Goal: Transaction & Acquisition: Purchase product/service

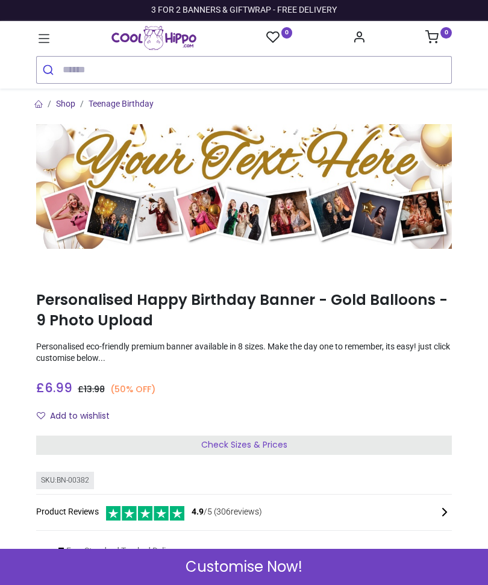
click at [239, 574] on span "Customise Now!" at bounding box center [244, 567] width 117 height 20
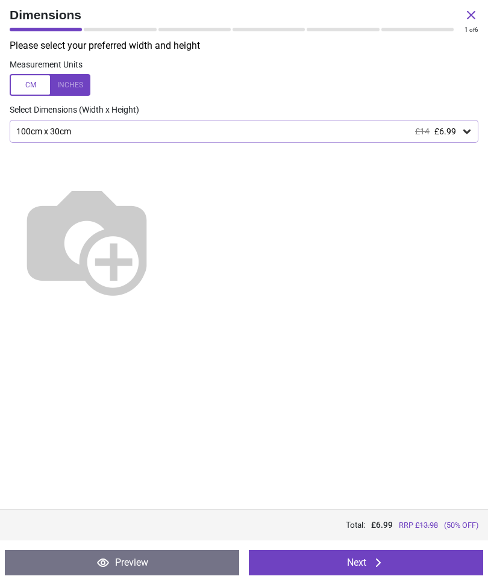
click at [469, 140] on div "100cm x 30cm £14 £6.99" at bounding box center [244, 131] width 469 height 23
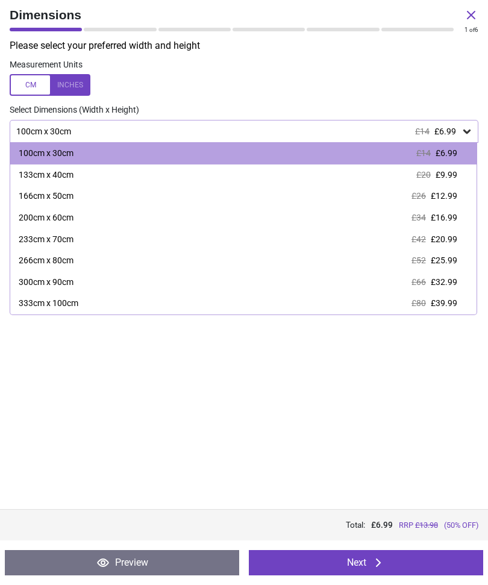
click at [241, 464] on div "Please select your preferred width and height Measurement Units Select Dimensio…" at bounding box center [244, 274] width 488 height 470
click at [368, 573] on button "Next" at bounding box center [366, 562] width 234 height 25
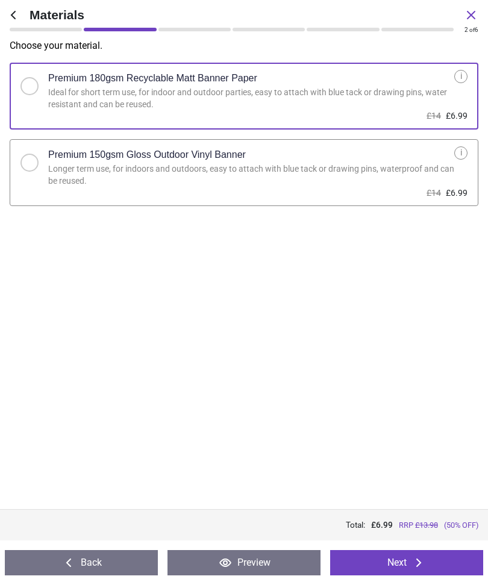
click at [411, 575] on button "Next" at bounding box center [406, 562] width 153 height 25
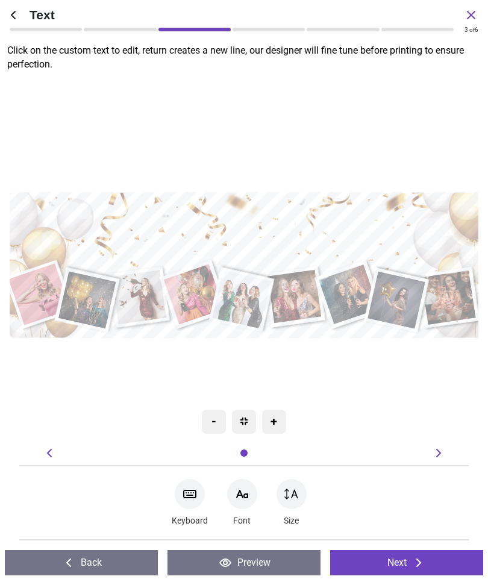
click at [277, 238] on textarea at bounding box center [243, 235] width 459 height 67
type textarea "**********"
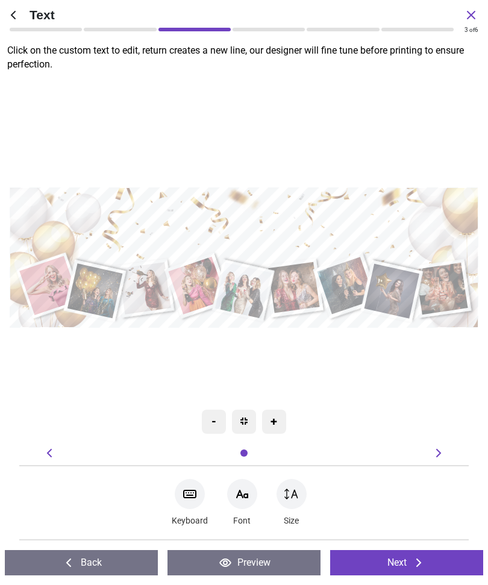
click at [407, 561] on button "Next" at bounding box center [406, 562] width 153 height 25
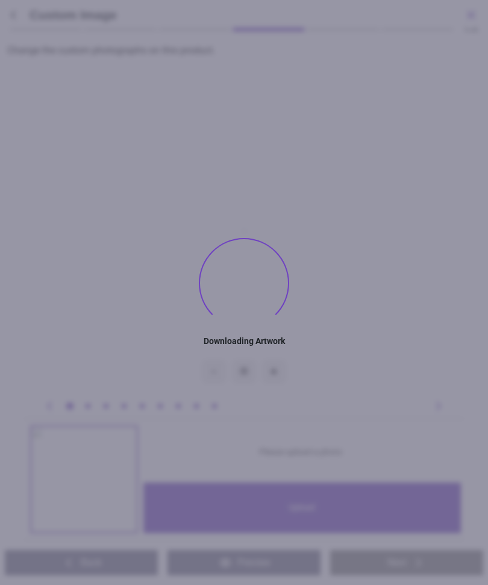
type textarea "**********"
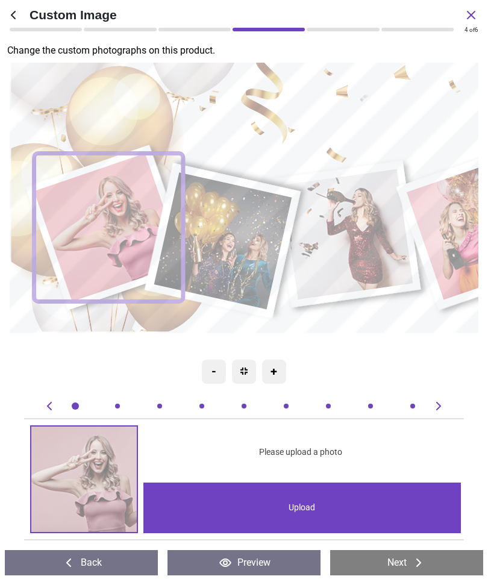
click at [323, 512] on div "Upload" at bounding box center [302, 508] width 318 height 51
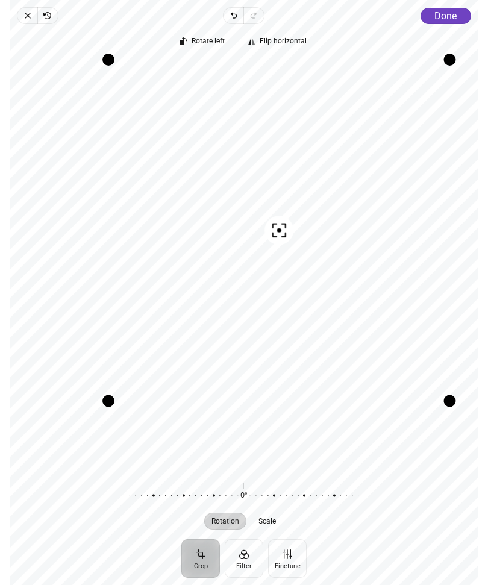
click at [461, 8] on button "Done" at bounding box center [446, 16] width 51 height 16
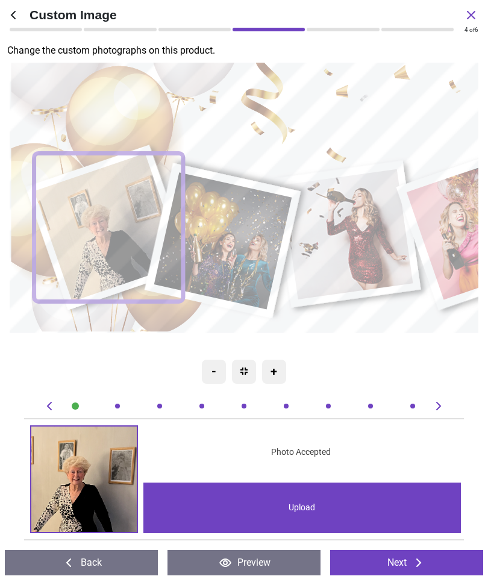
click at [419, 567] on icon at bounding box center [419, 563] width 14 height 14
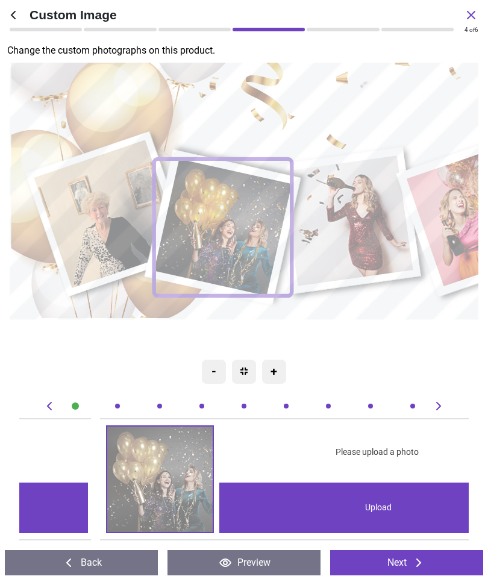
scroll to position [0, 449]
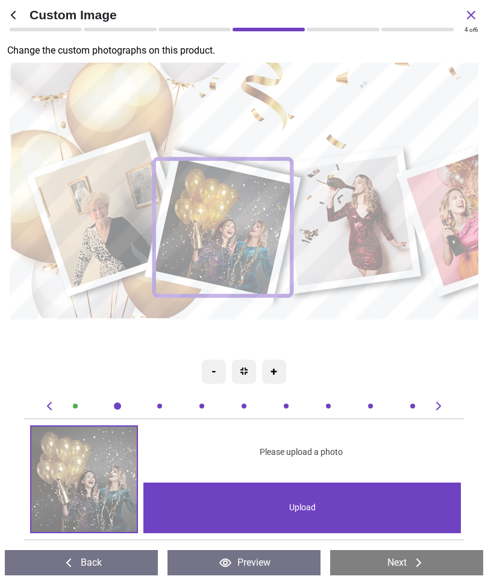
click at [345, 509] on div "Upload" at bounding box center [302, 508] width 318 height 51
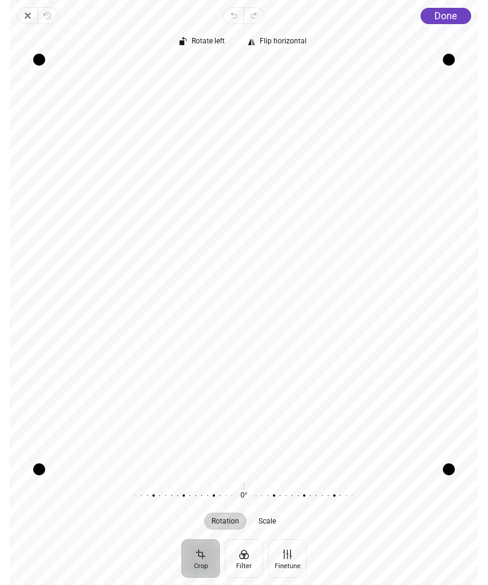
click at [442, 16] on span "Done" at bounding box center [446, 15] width 22 height 11
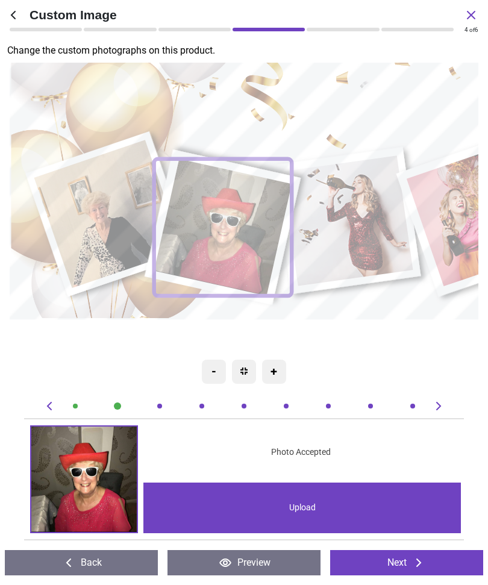
click at [414, 561] on icon at bounding box center [419, 563] width 14 height 14
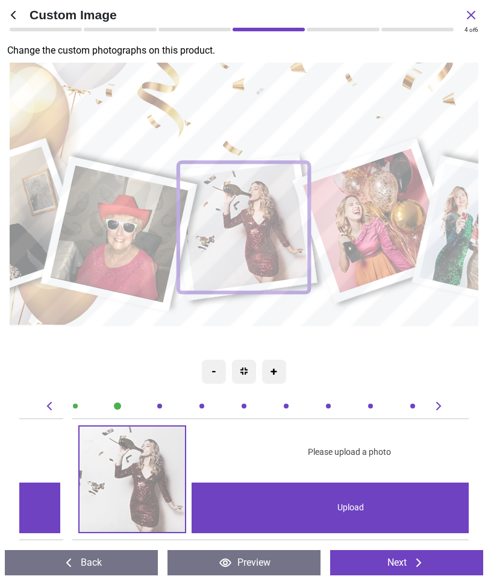
scroll to position [0, 898]
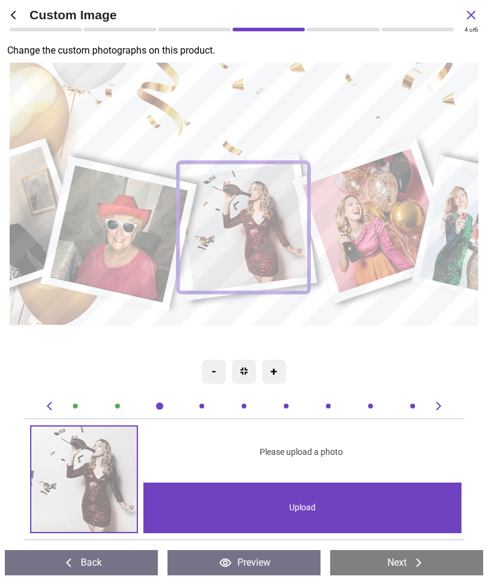
click at [365, 500] on div "Upload" at bounding box center [302, 508] width 318 height 51
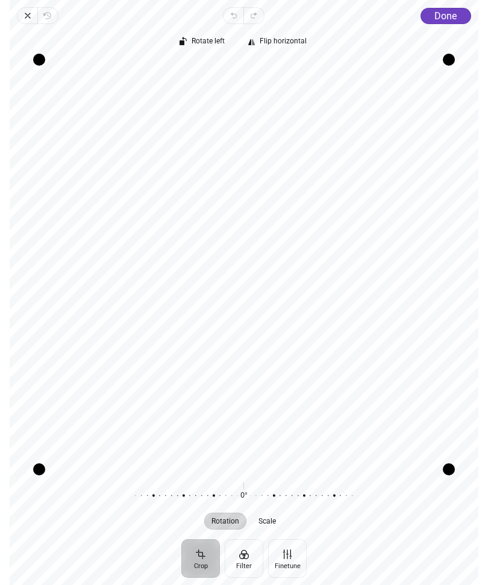
click at [452, 15] on span "Done" at bounding box center [446, 15] width 22 height 11
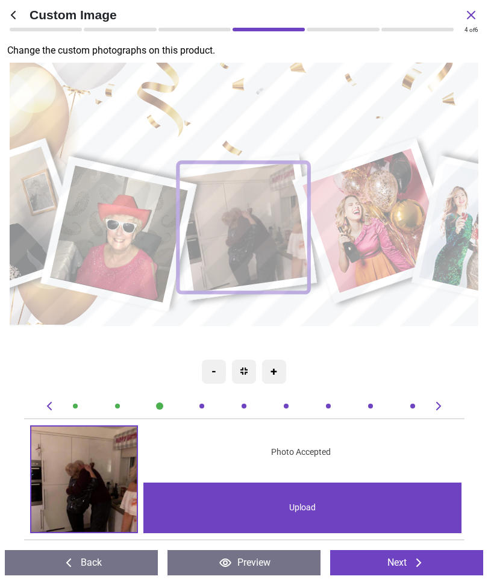
click at [414, 565] on icon at bounding box center [419, 563] width 14 height 14
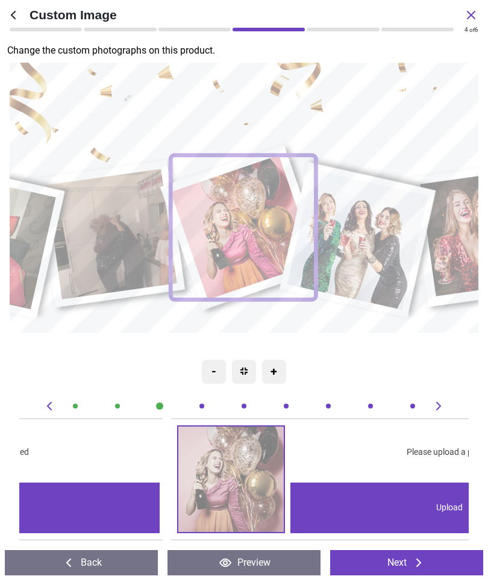
scroll to position [0, 1348]
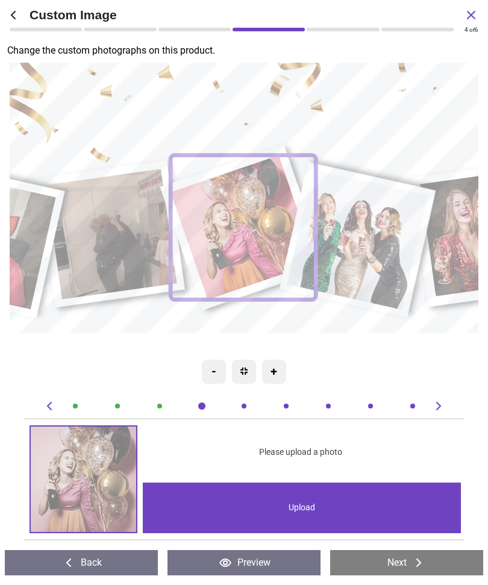
click at [324, 505] on div "Upload" at bounding box center [302, 508] width 318 height 51
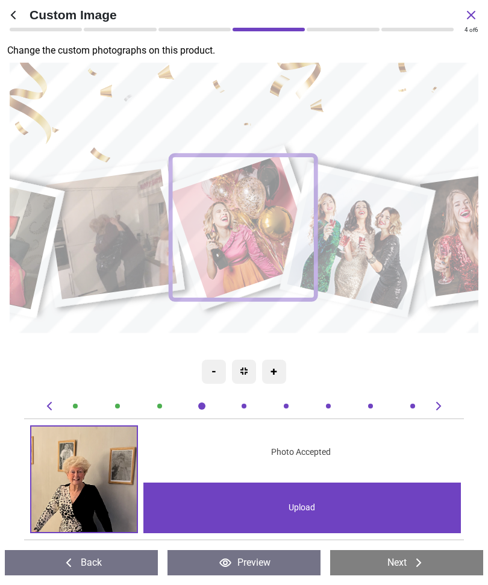
scroll to position [0, 1348]
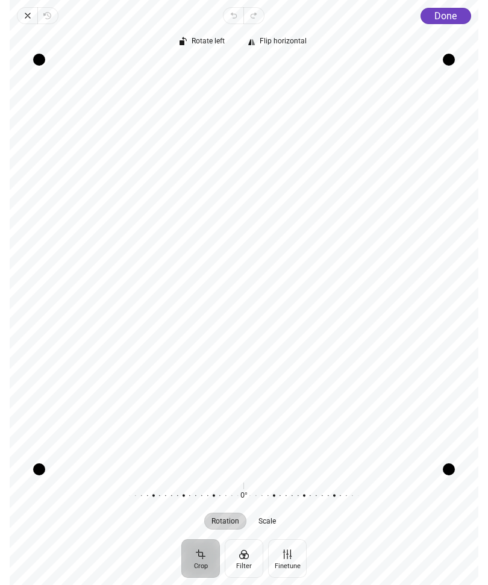
click at [445, 20] on span "Done" at bounding box center [446, 15] width 22 height 11
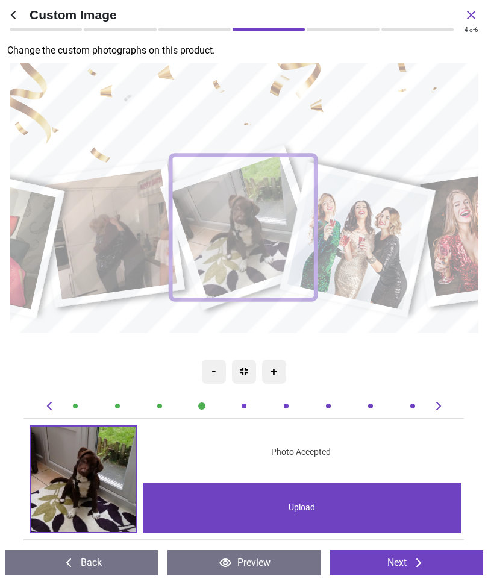
click at [451, 561] on button "Next" at bounding box center [406, 562] width 153 height 25
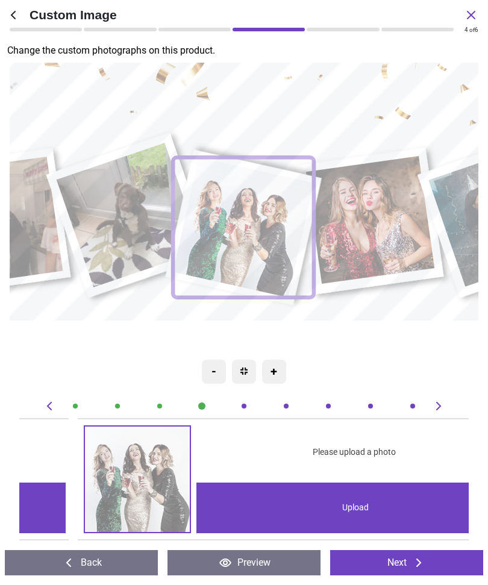
scroll to position [0, 1797]
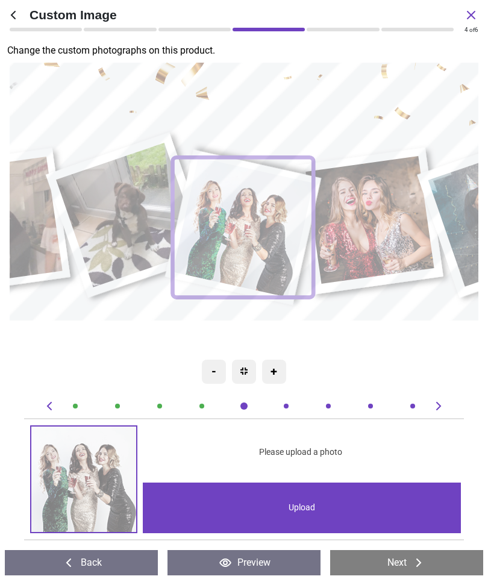
click at [331, 510] on div "Upload" at bounding box center [302, 508] width 318 height 51
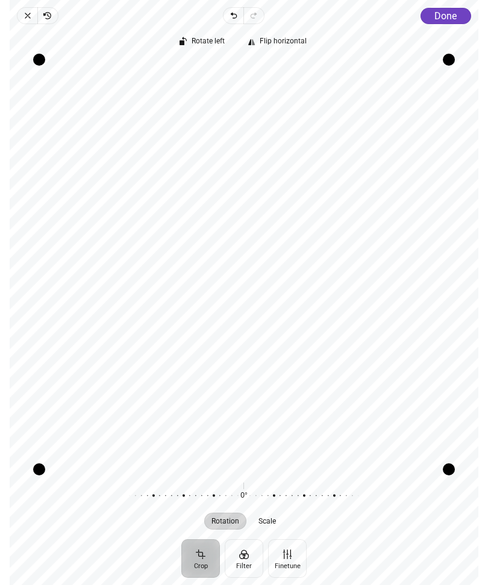
click at [448, 17] on span "Done" at bounding box center [446, 15] width 22 height 11
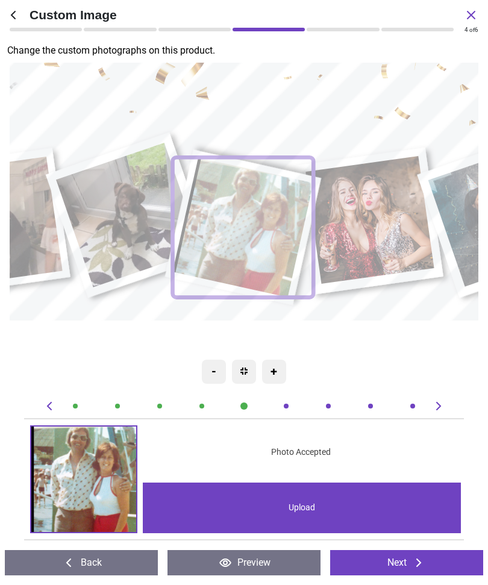
click at [415, 564] on icon at bounding box center [419, 563] width 14 height 14
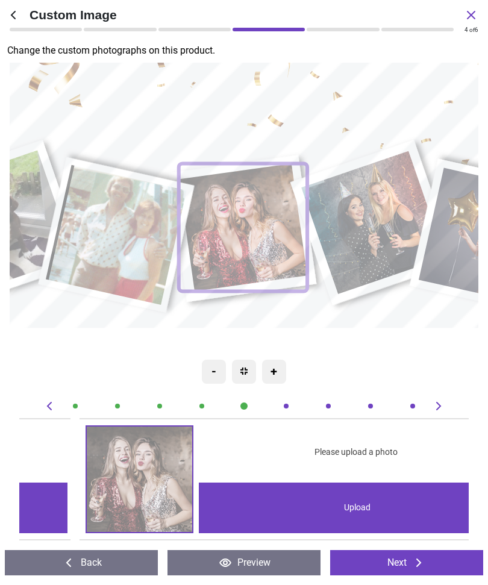
scroll to position [0, 2246]
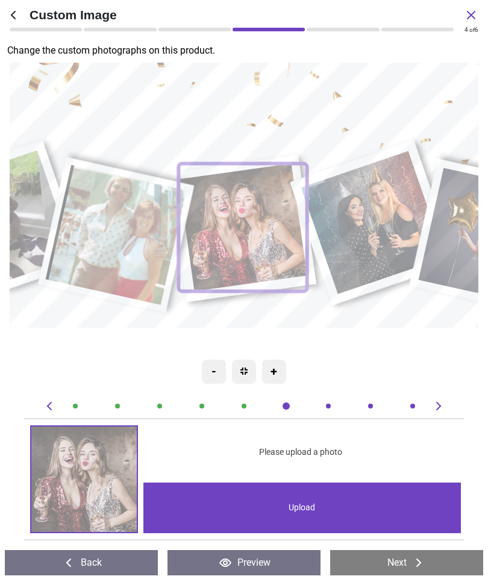
click at [344, 509] on div "Upload" at bounding box center [302, 508] width 318 height 51
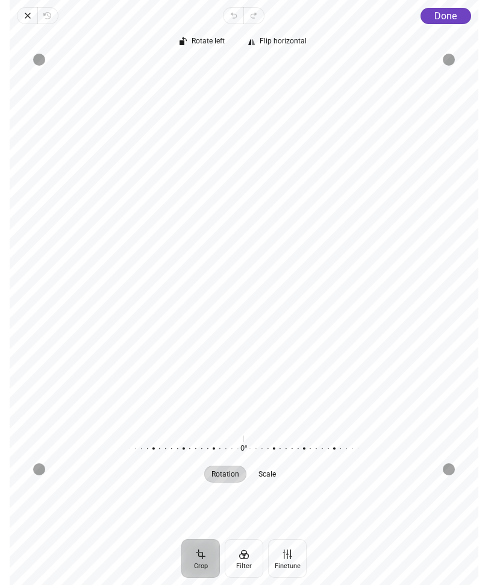
scroll to position [0, 2246]
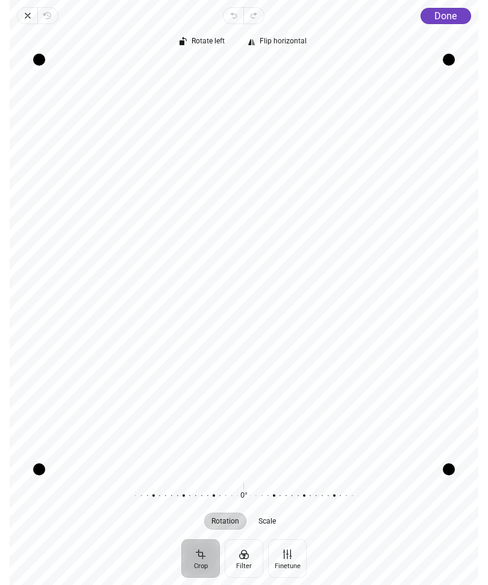
click at [457, 19] on span "Done" at bounding box center [446, 15] width 22 height 11
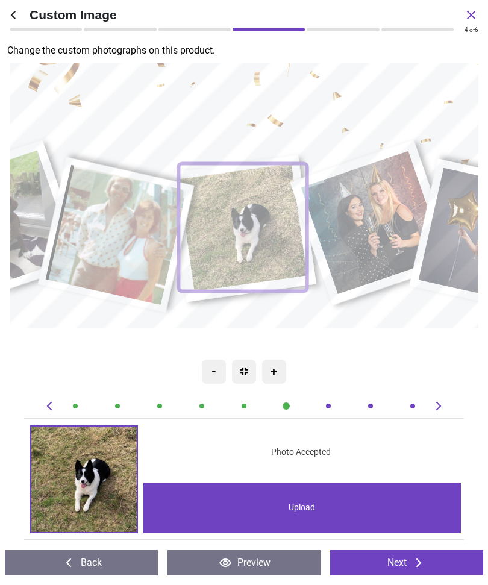
click at [427, 564] on button "Next" at bounding box center [406, 562] width 153 height 25
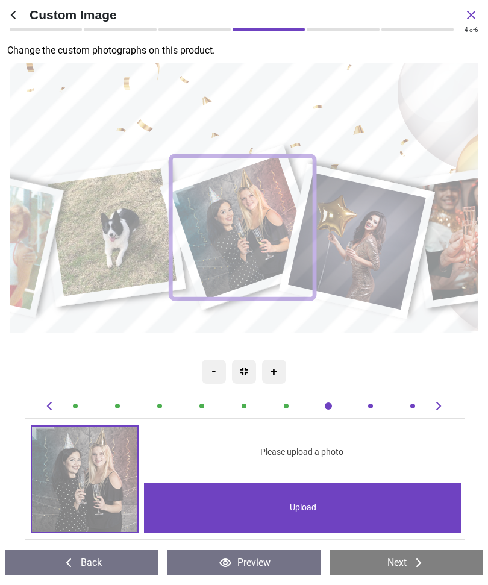
scroll to position [0, 2695]
click at [347, 508] on div "Upload" at bounding box center [302, 508] width 318 height 51
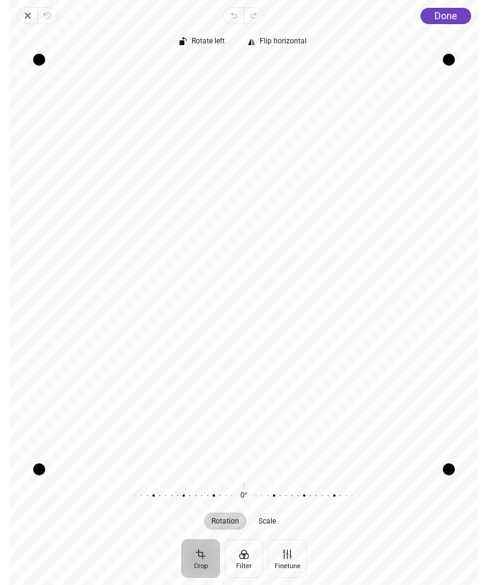
click at [453, 21] on span "Done" at bounding box center [446, 15] width 22 height 11
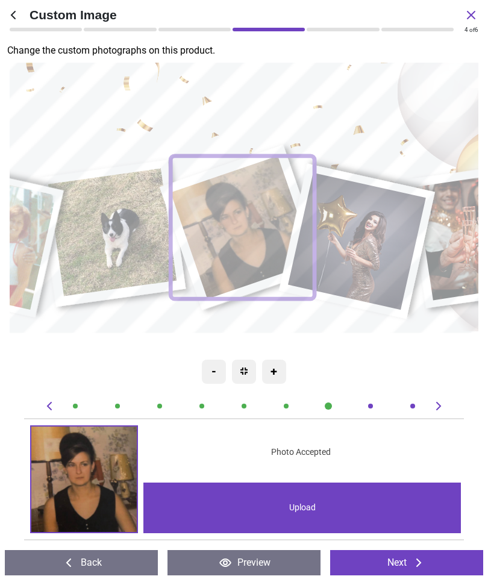
click at [418, 566] on icon at bounding box center [419, 563] width 5 height 8
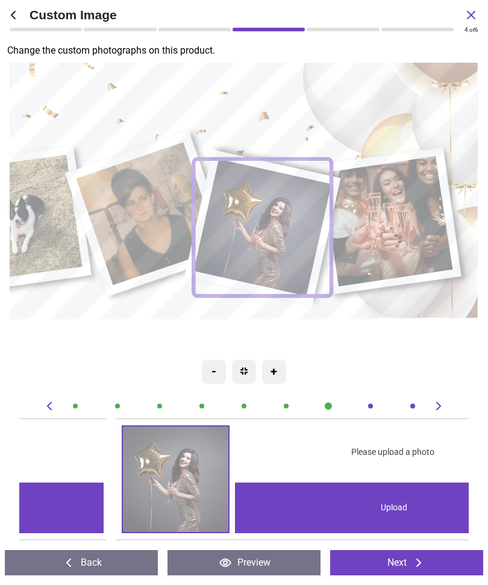
scroll to position [0, 3145]
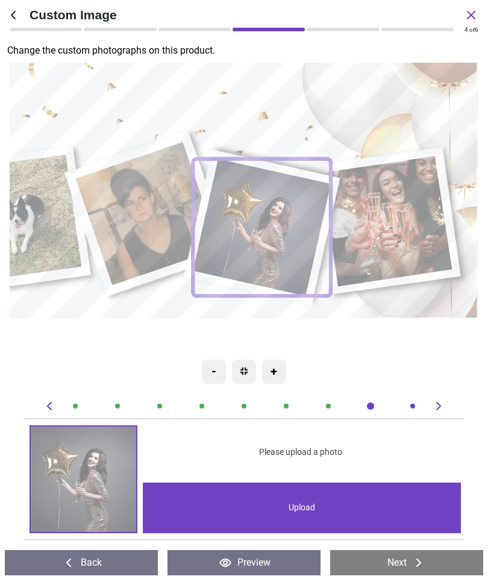
click at [335, 514] on div "Upload" at bounding box center [302, 508] width 318 height 51
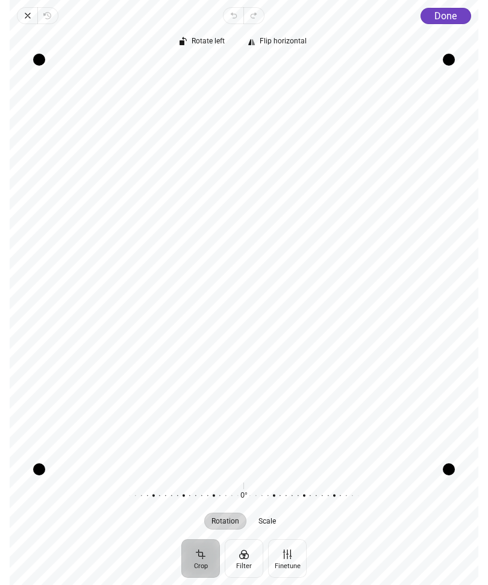
click at [445, 20] on span "Done" at bounding box center [446, 15] width 22 height 11
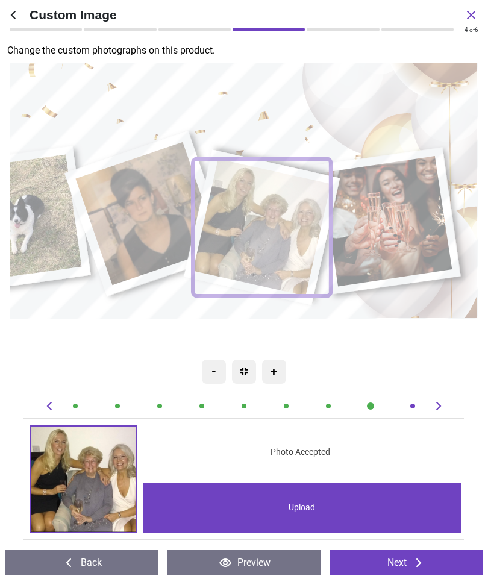
click at [445, 564] on button "Next" at bounding box center [406, 562] width 153 height 25
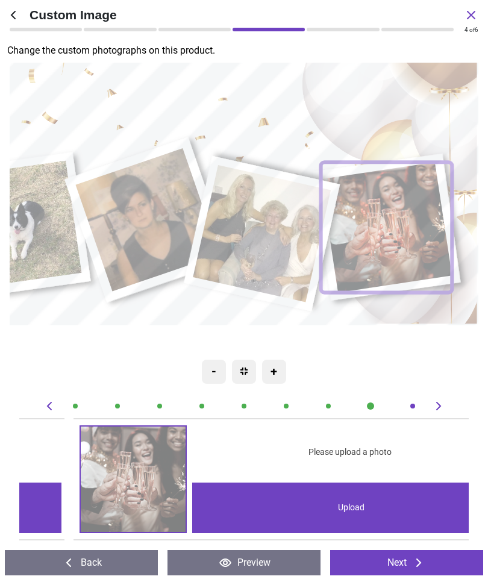
scroll to position [0, 3594]
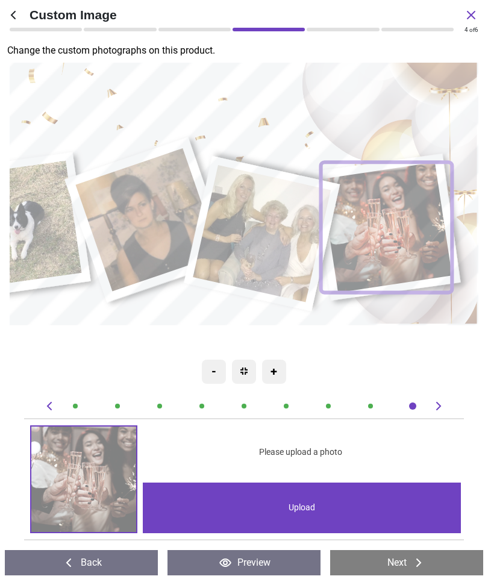
click at [379, 511] on div "Upload" at bounding box center [302, 508] width 318 height 51
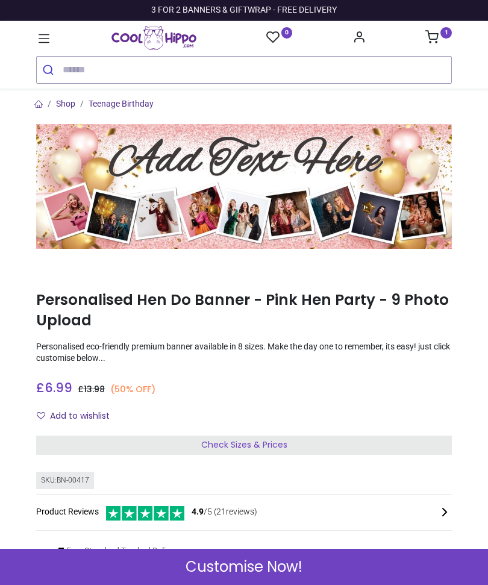
click at [301, 568] on span "Customise Now!" at bounding box center [244, 567] width 117 height 20
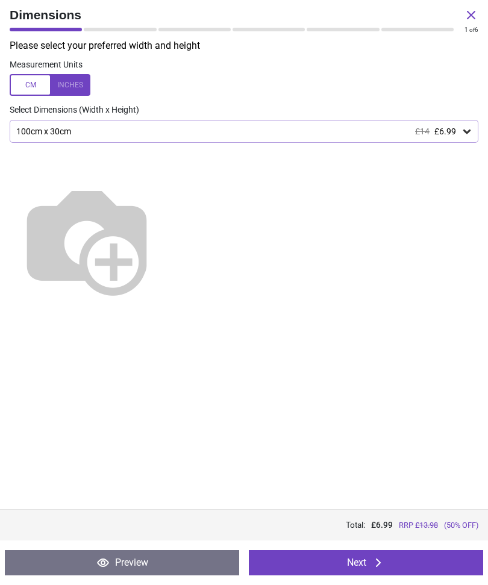
click at [382, 559] on icon at bounding box center [378, 563] width 14 height 14
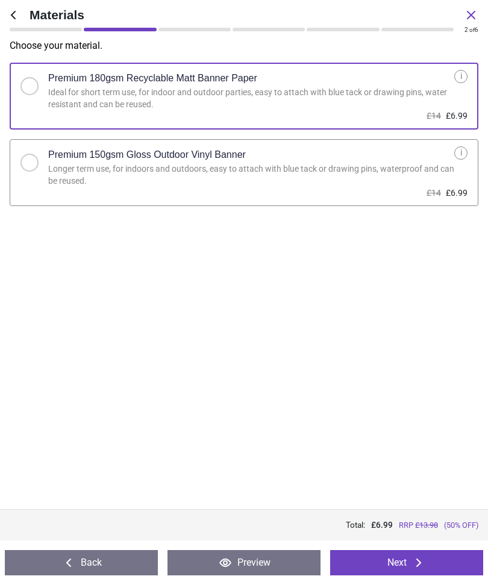
click at [410, 571] on button "Next" at bounding box center [406, 562] width 153 height 25
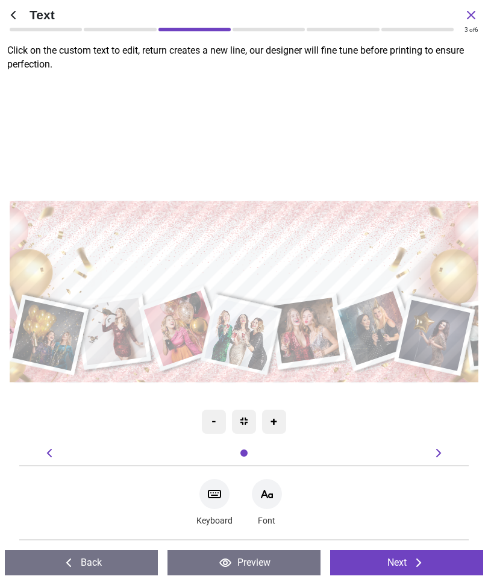
click at [291, 265] on textarea at bounding box center [244, 257] width 456 height 77
type textarea "**********"
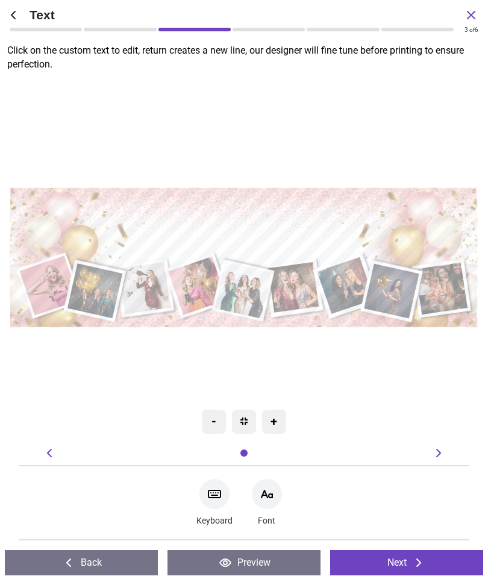
click at [407, 563] on button "Next" at bounding box center [406, 562] width 153 height 25
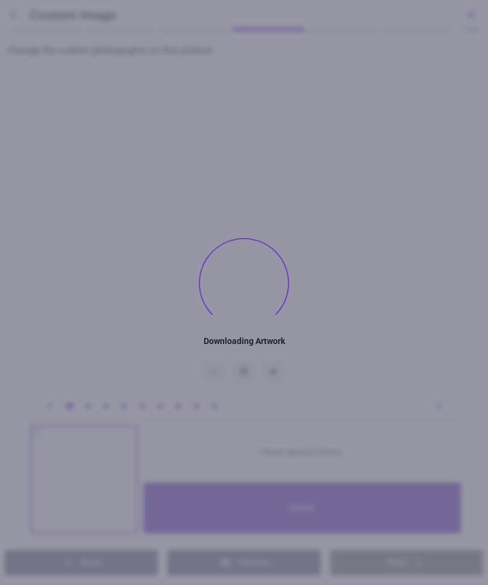
type textarea "**********"
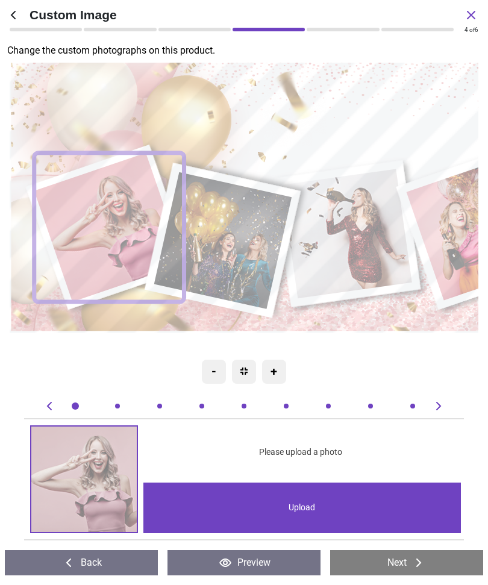
click at [200, 511] on div "Upload" at bounding box center [302, 508] width 318 height 51
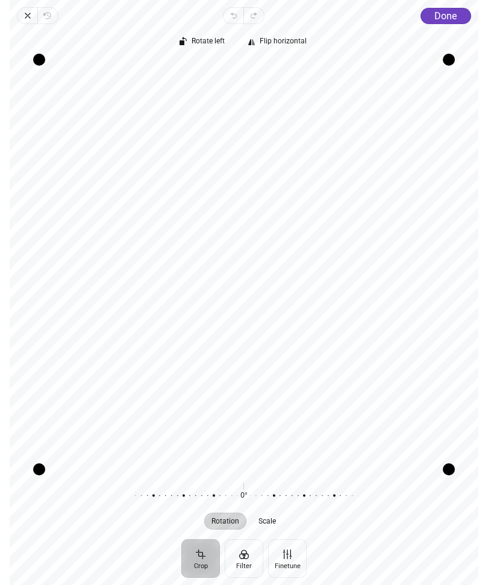
click at [453, 23] on button "Done" at bounding box center [446, 16] width 51 height 16
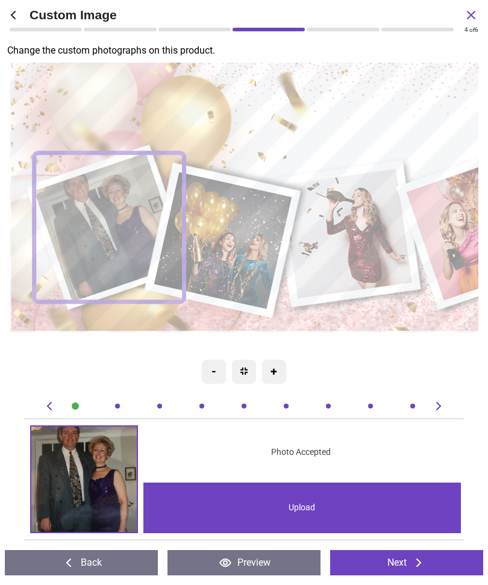
click at [336, 505] on div "Upload" at bounding box center [302, 508] width 318 height 51
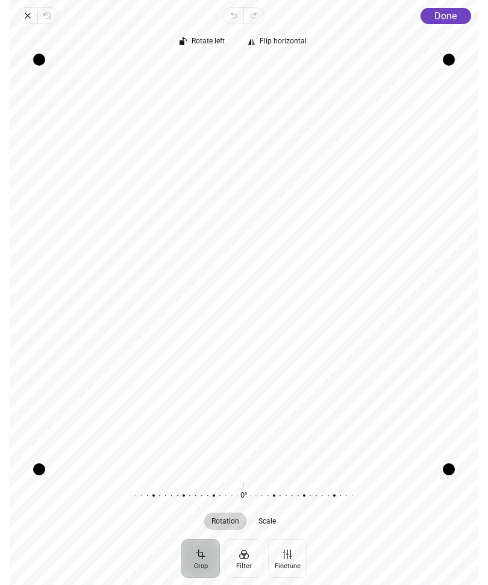
click at [451, 15] on span "Done" at bounding box center [446, 15] width 22 height 11
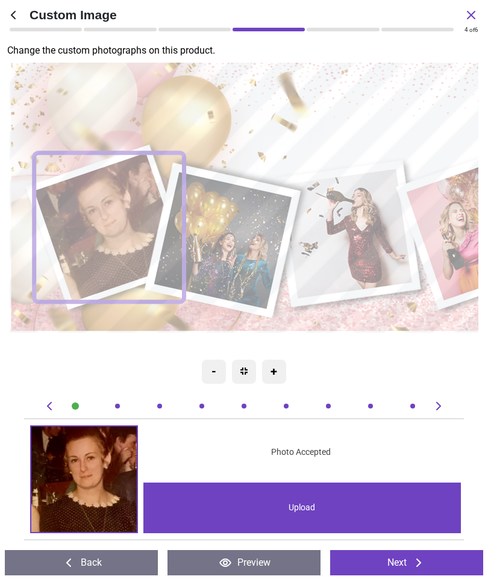
click at [421, 566] on icon at bounding box center [419, 563] width 14 height 14
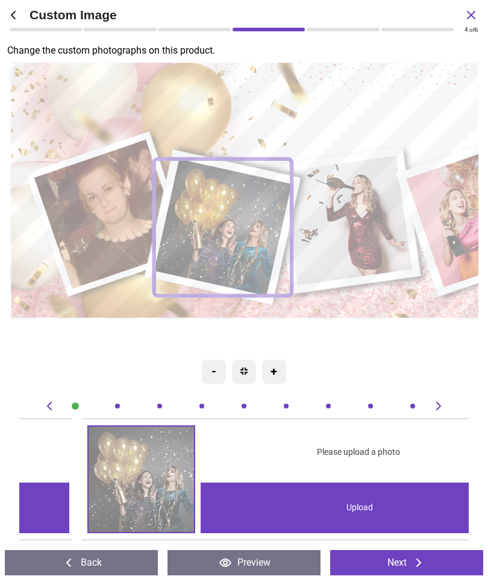
scroll to position [0, 449]
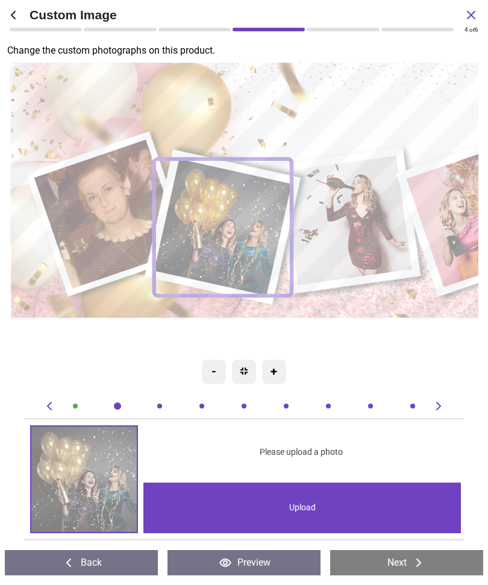
click at [347, 509] on div "Upload" at bounding box center [302, 508] width 318 height 51
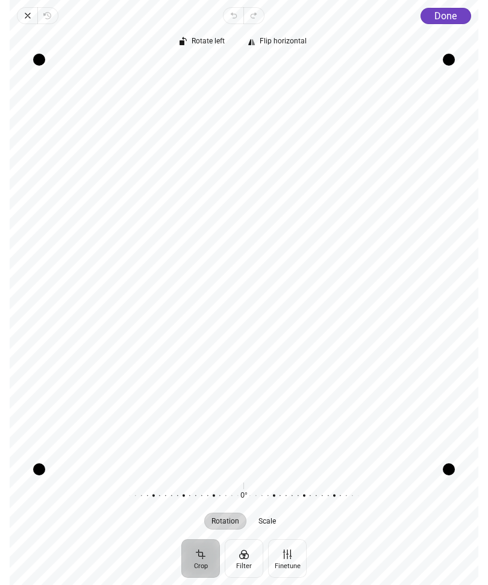
click at [453, 20] on span "Done" at bounding box center [446, 15] width 22 height 11
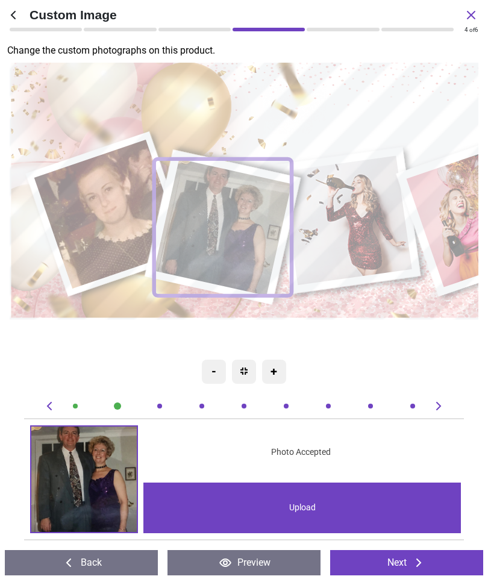
click at [402, 570] on button "Next" at bounding box center [406, 562] width 153 height 25
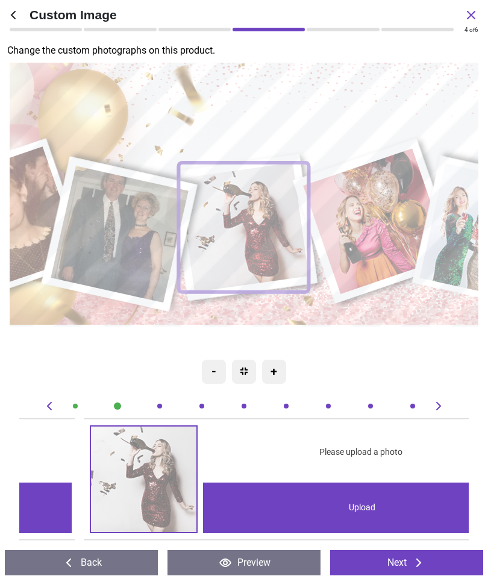
scroll to position [0, 898]
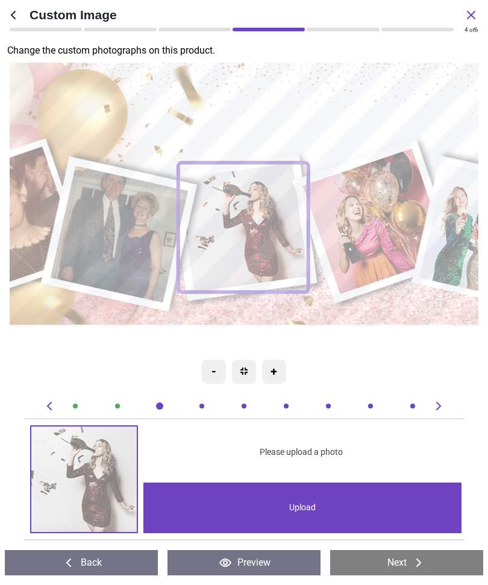
click at [328, 509] on div "Upload" at bounding box center [302, 508] width 318 height 51
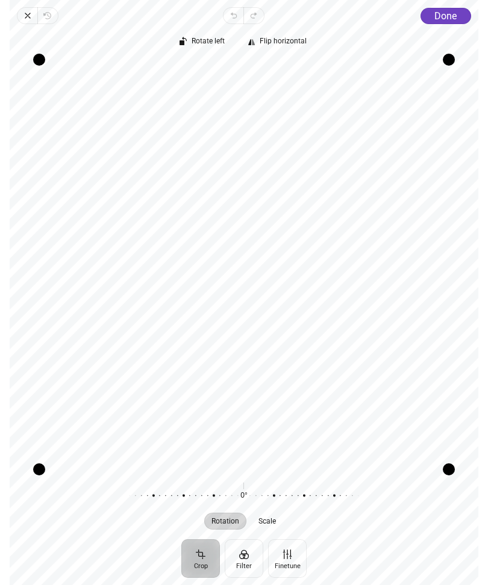
click at [456, 20] on span "Done" at bounding box center [446, 15] width 22 height 11
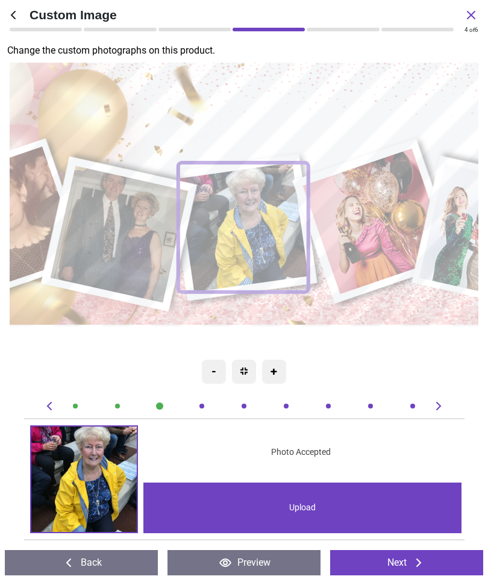
click at [414, 564] on icon at bounding box center [419, 563] width 14 height 14
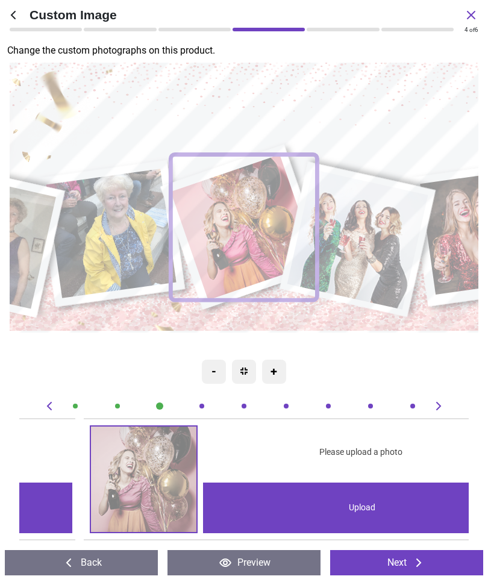
scroll to position [0, 1348]
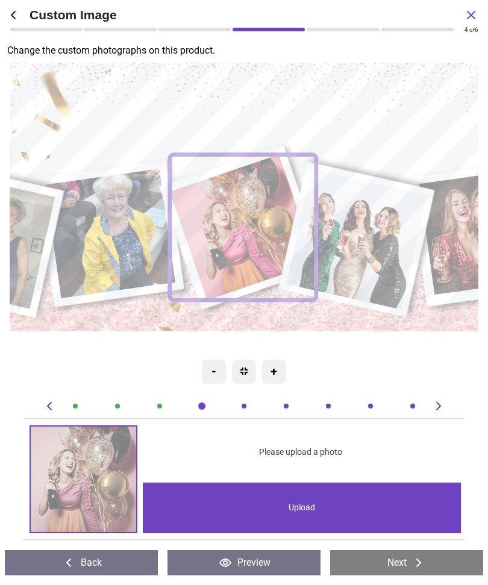
click at [397, 505] on div "Upload" at bounding box center [302, 508] width 318 height 51
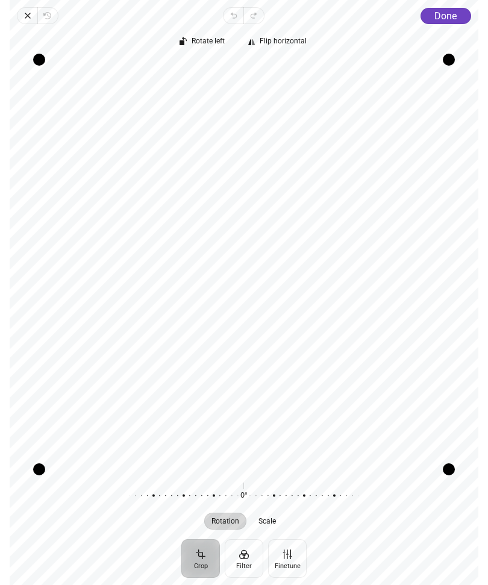
click at [448, 19] on span "Done" at bounding box center [446, 15] width 22 height 11
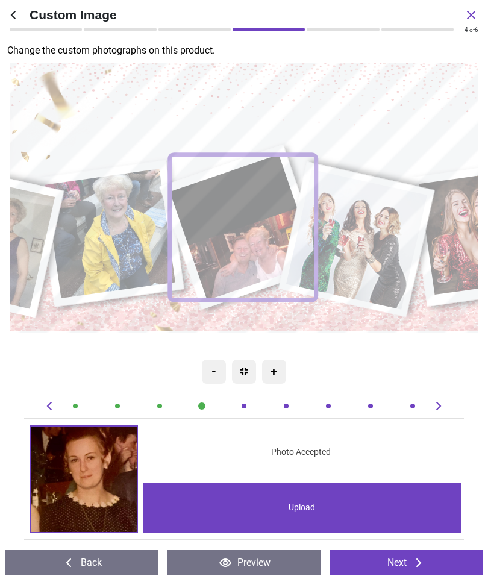
scroll to position [0, 1348]
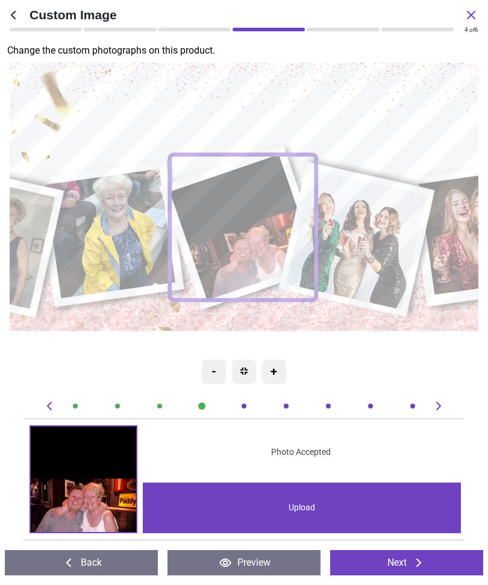
click at [425, 562] on icon at bounding box center [419, 563] width 14 height 14
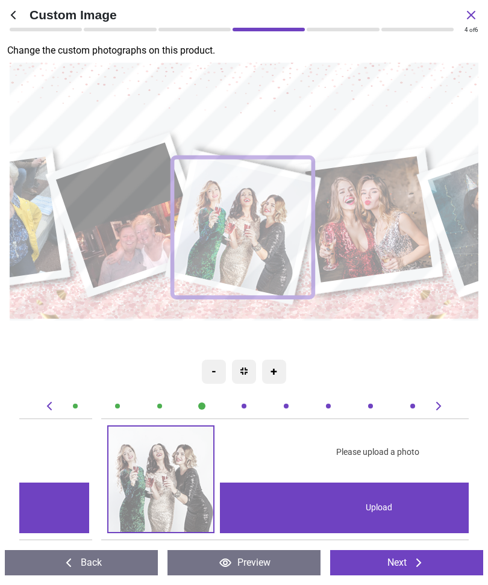
scroll to position [0, 1797]
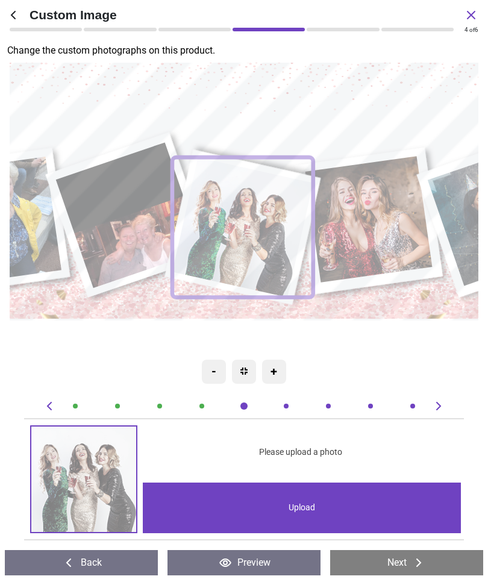
click at [370, 505] on div "Upload" at bounding box center [302, 508] width 318 height 51
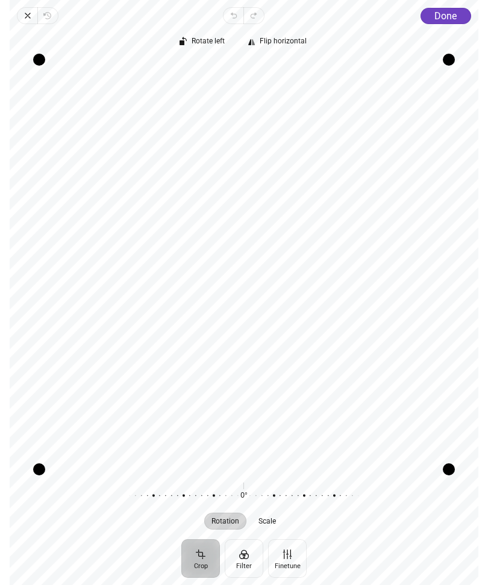
click at [452, 22] on button "Done" at bounding box center [446, 16] width 51 height 16
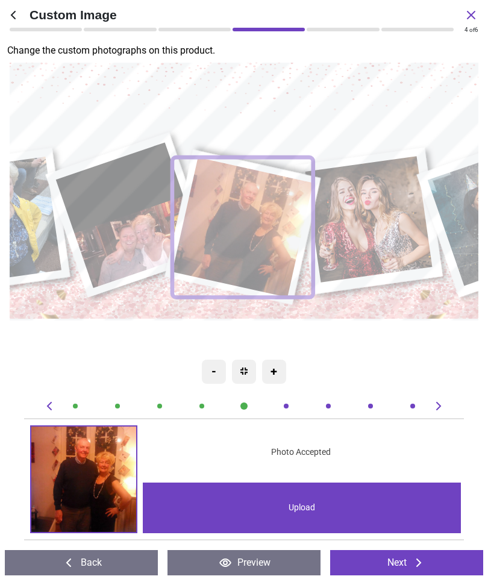
click at [421, 563] on icon at bounding box center [419, 563] width 5 height 8
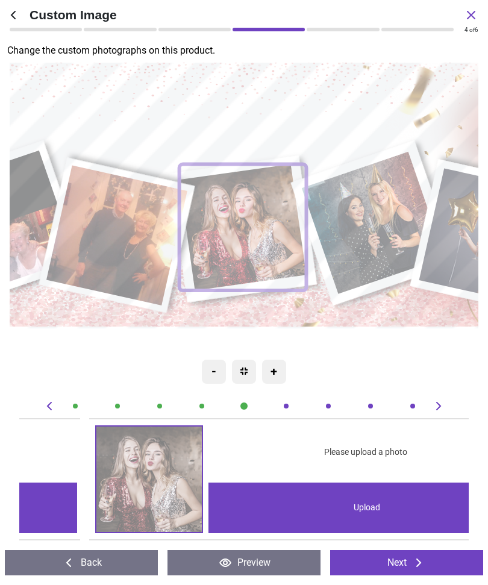
scroll to position [0, 2246]
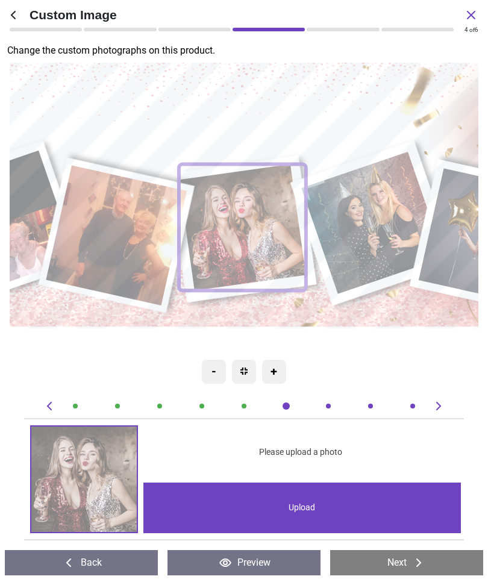
click at [348, 511] on div "Upload" at bounding box center [302, 508] width 318 height 51
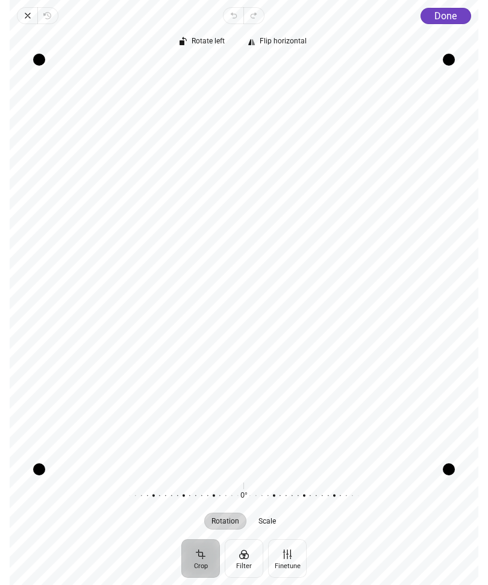
click at [455, 20] on span "Done" at bounding box center [446, 15] width 22 height 11
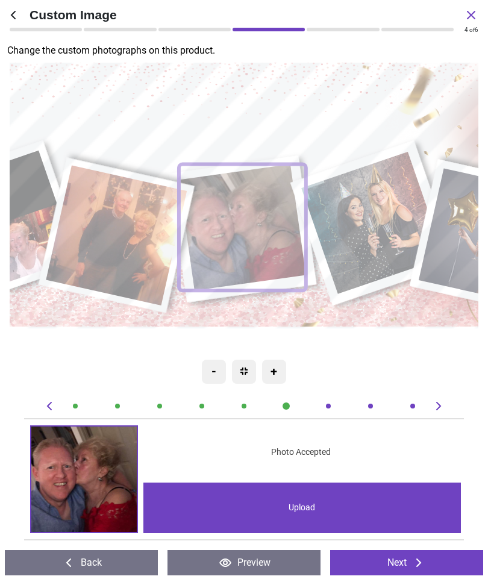
click at [446, 571] on button "Next" at bounding box center [406, 562] width 153 height 25
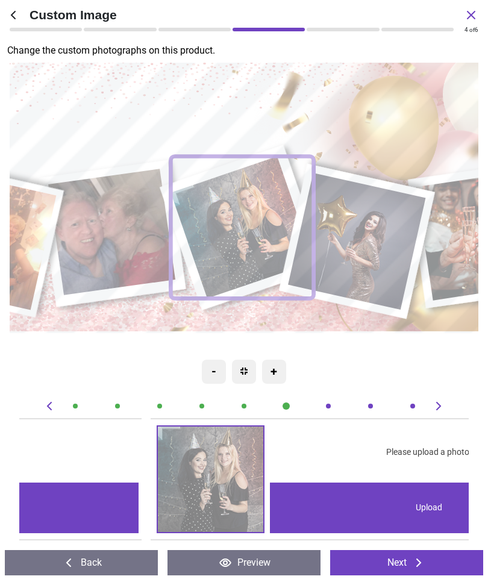
scroll to position [0, 2695]
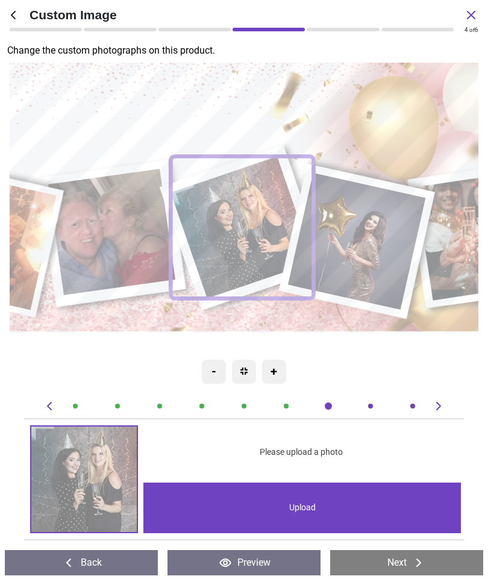
click at [319, 517] on div "Upload" at bounding box center [302, 508] width 318 height 51
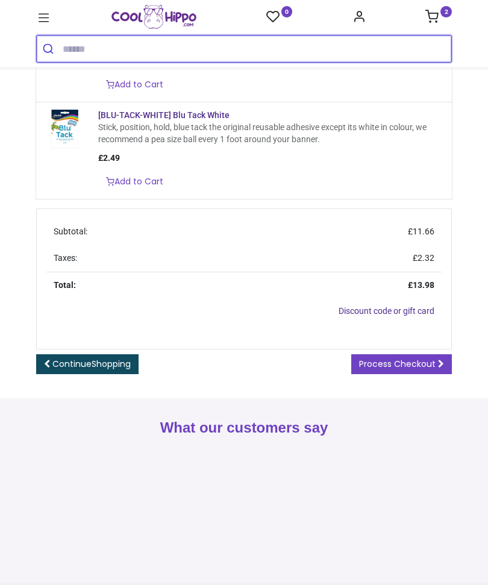
scroll to position [367, 0]
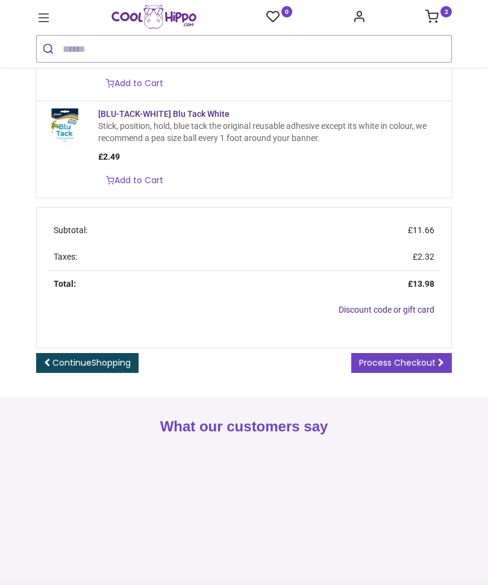
click at [447, 374] on link "Process Checkout" at bounding box center [401, 363] width 101 height 20
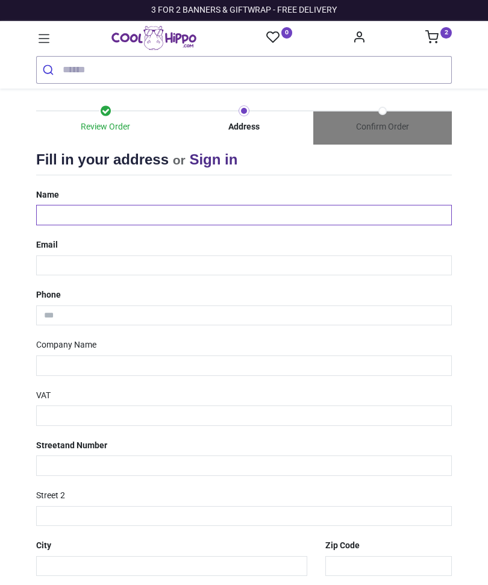
click at [62, 213] on input "text" at bounding box center [244, 215] width 416 height 20
type input "**********"
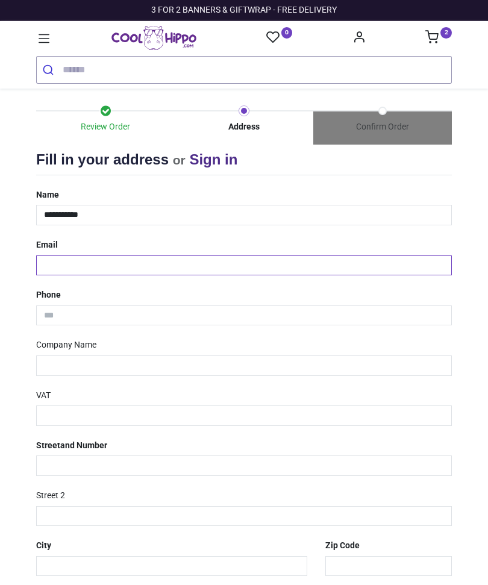
click at [127, 265] on input "email" at bounding box center [244, 266] width 416 height 20
type input "**********"
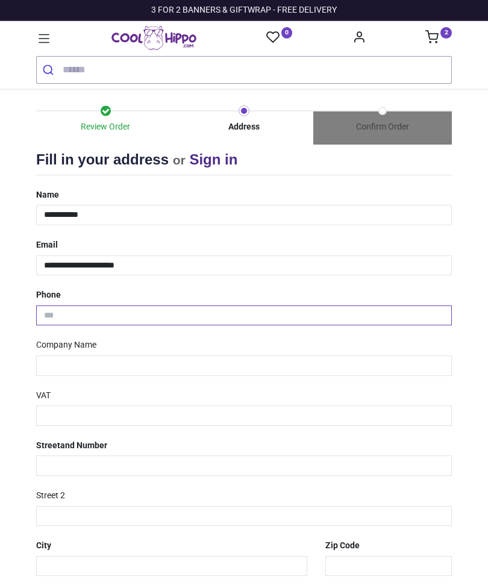
click at [148, 315] on input "tel" at bounding box center [244, 316] width 416 height 20
type input "**********"
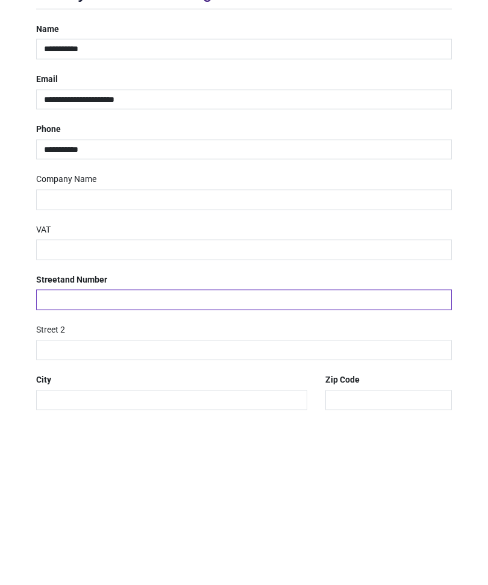
click at [148, 456] on input "text" at bounding box center [244, 466] width 416 height 20
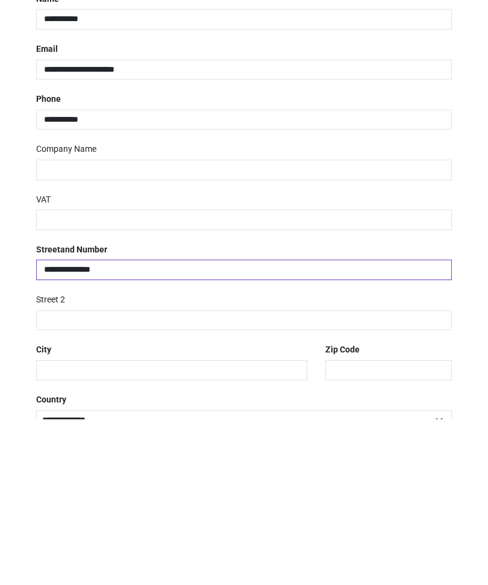
scroll to position [31, 0]
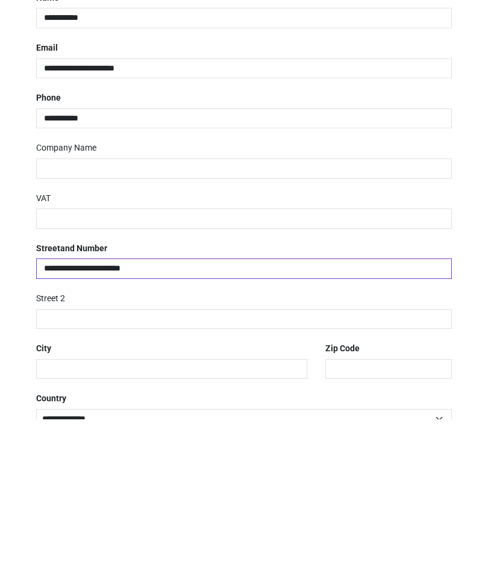
type input "**********"
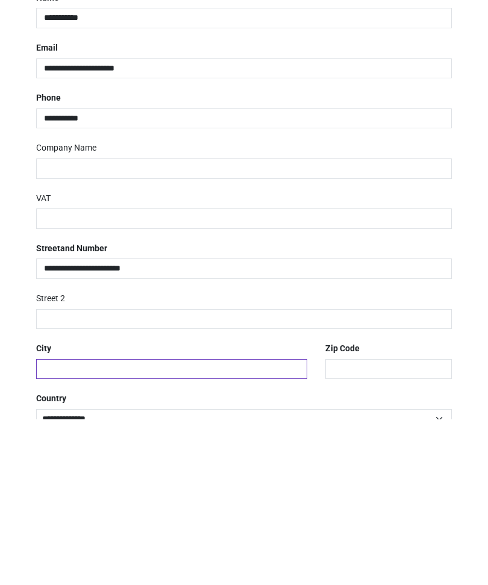
click at [110, 525] on input "text" at bounding box center [171, 535] width 271 height 20
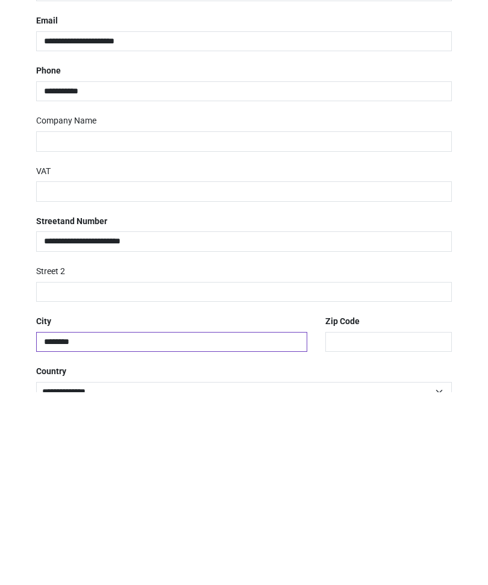
type input "*******"
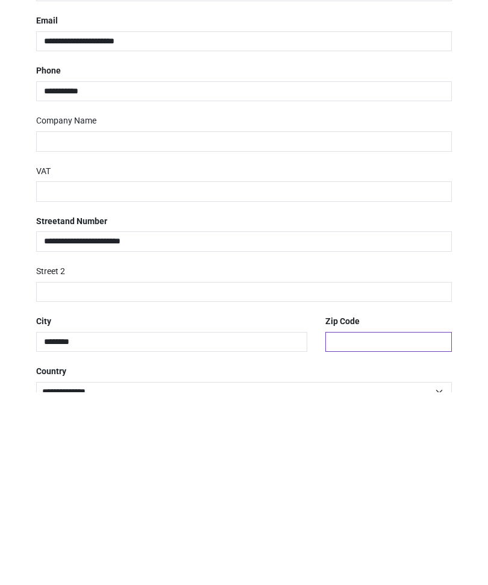
click at [382, 525] on input "text" at bounding box center [389, 535] width 127 height 20
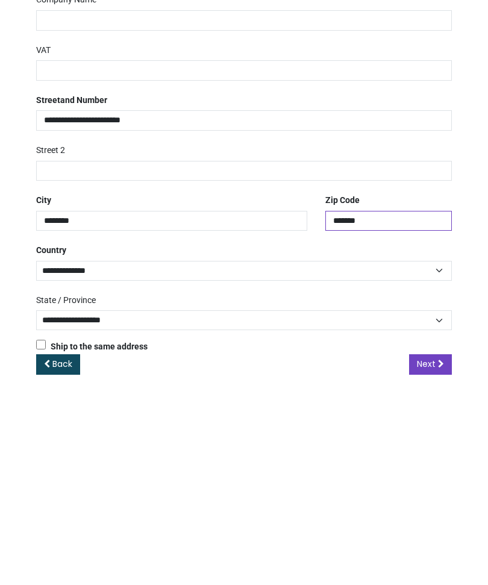
scroll to position [151, 0]
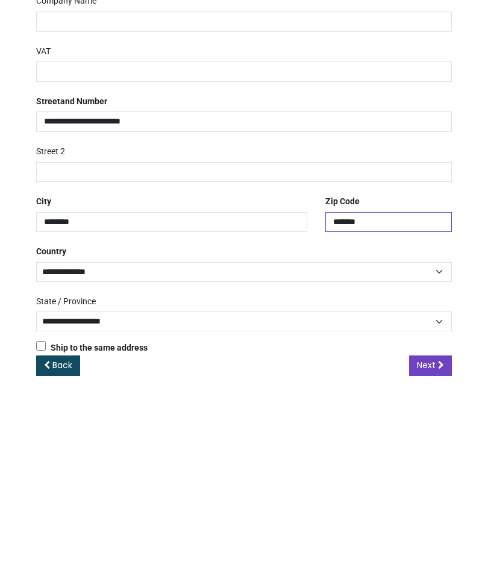
type input "*******"
click at [427, 552] on span "Next" at bounding box center [426, 558] width 19 height 12
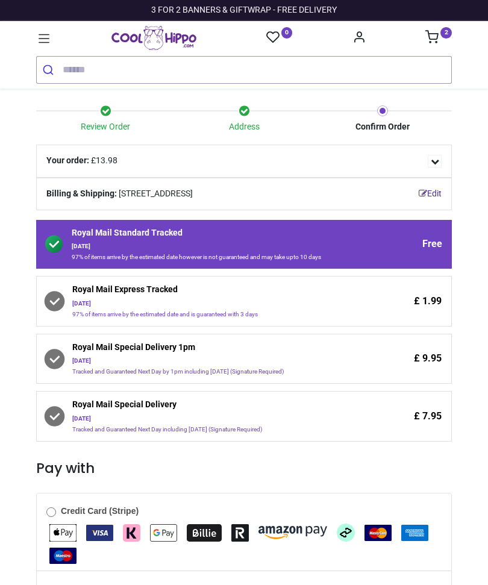
click at [58, 299] on icon at bounding box center [54, 301] width 10 height 7
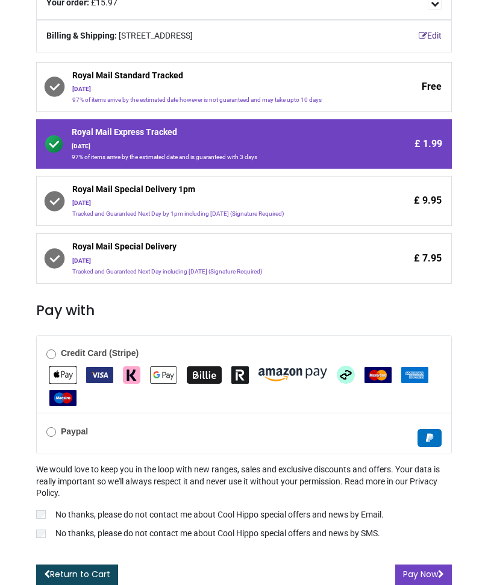
scroll to position [157, 0]
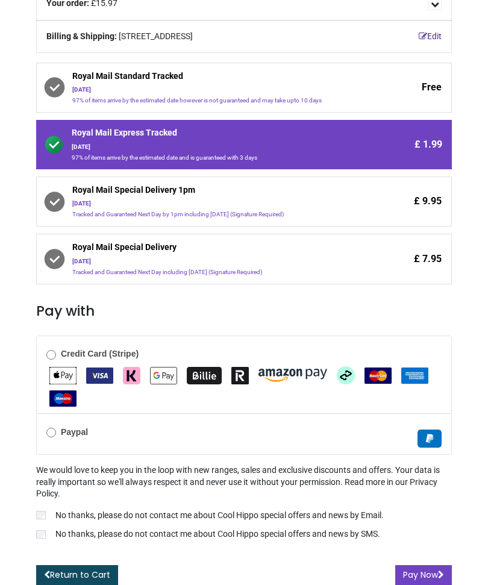
click at [429, 569] on button "Pay Now" at bounding box center [423, 575] width 57 height 20
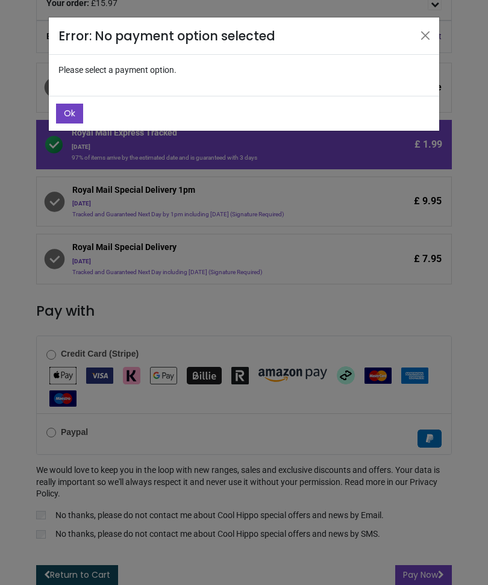
click at [429, 36] on button "Close" at bounding box center [426, 36] width 18 height 18
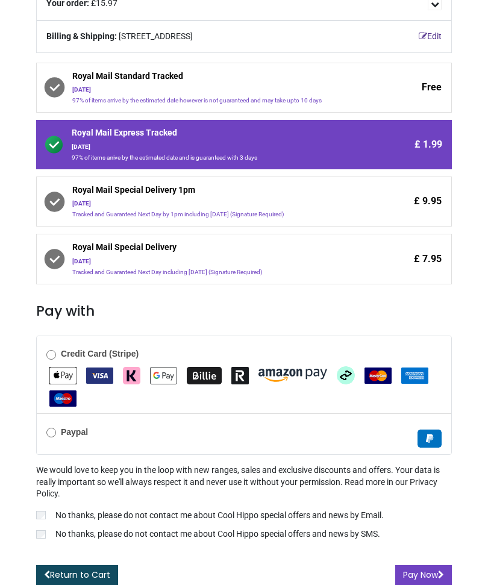
click at [424, 574] on button "Pay Now" at bounding box center [423, 575] width 57 height 20
